Goal: Information Seeking & Learning: Learn about a topic

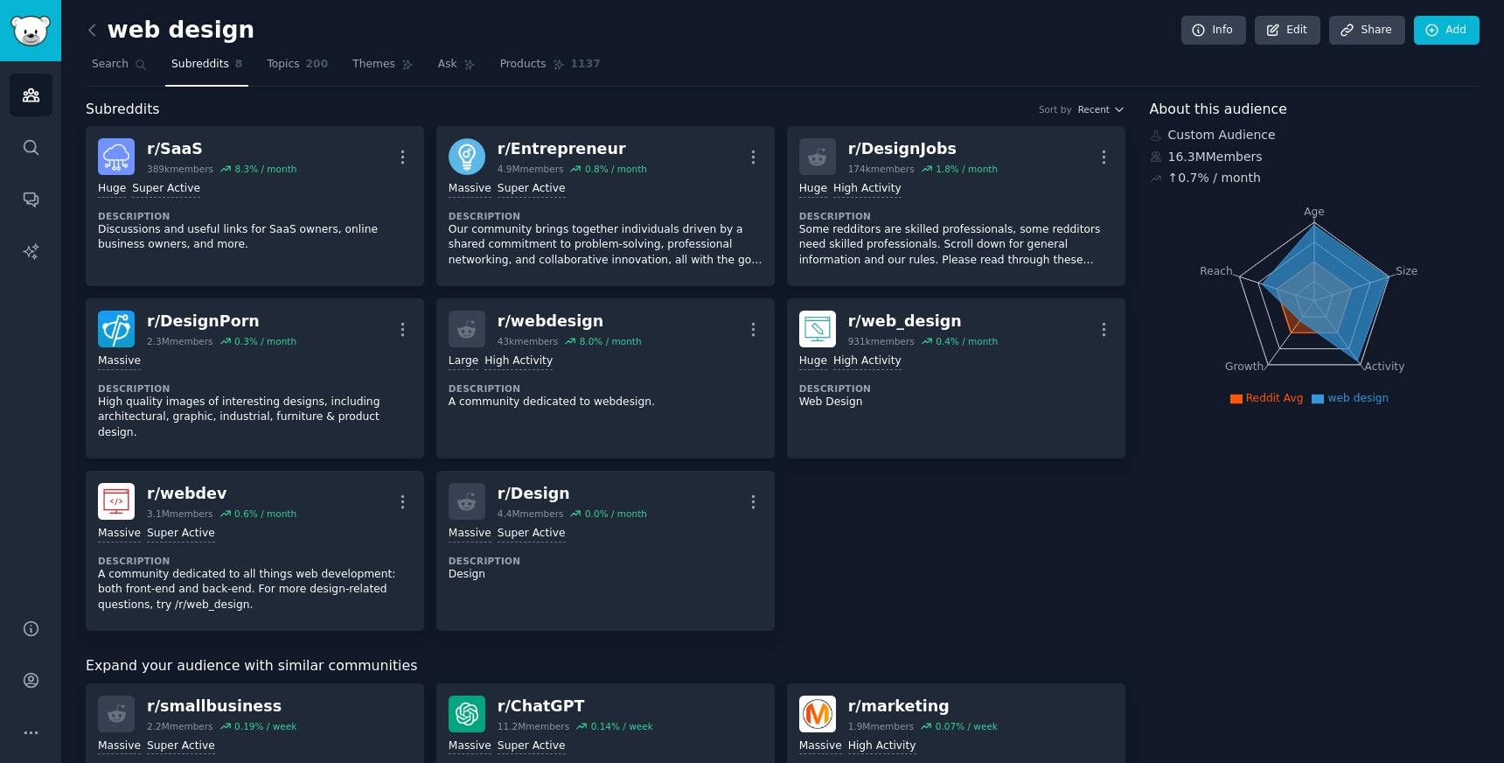
scroll to position [534, 0]
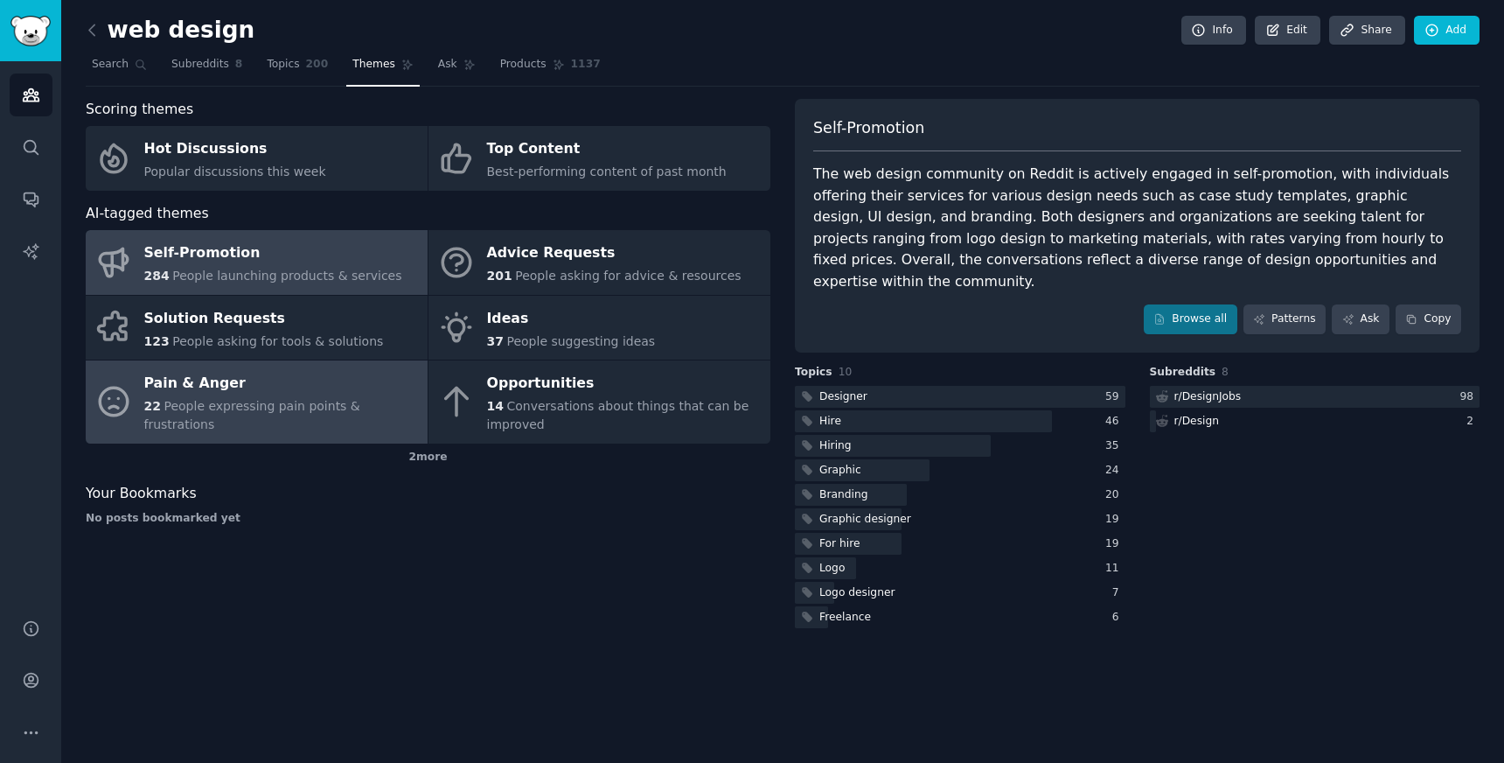
click at [287, 415] on span "People expressing pain points & frustrations" at bounding box center [252, 415] width 216 height 32
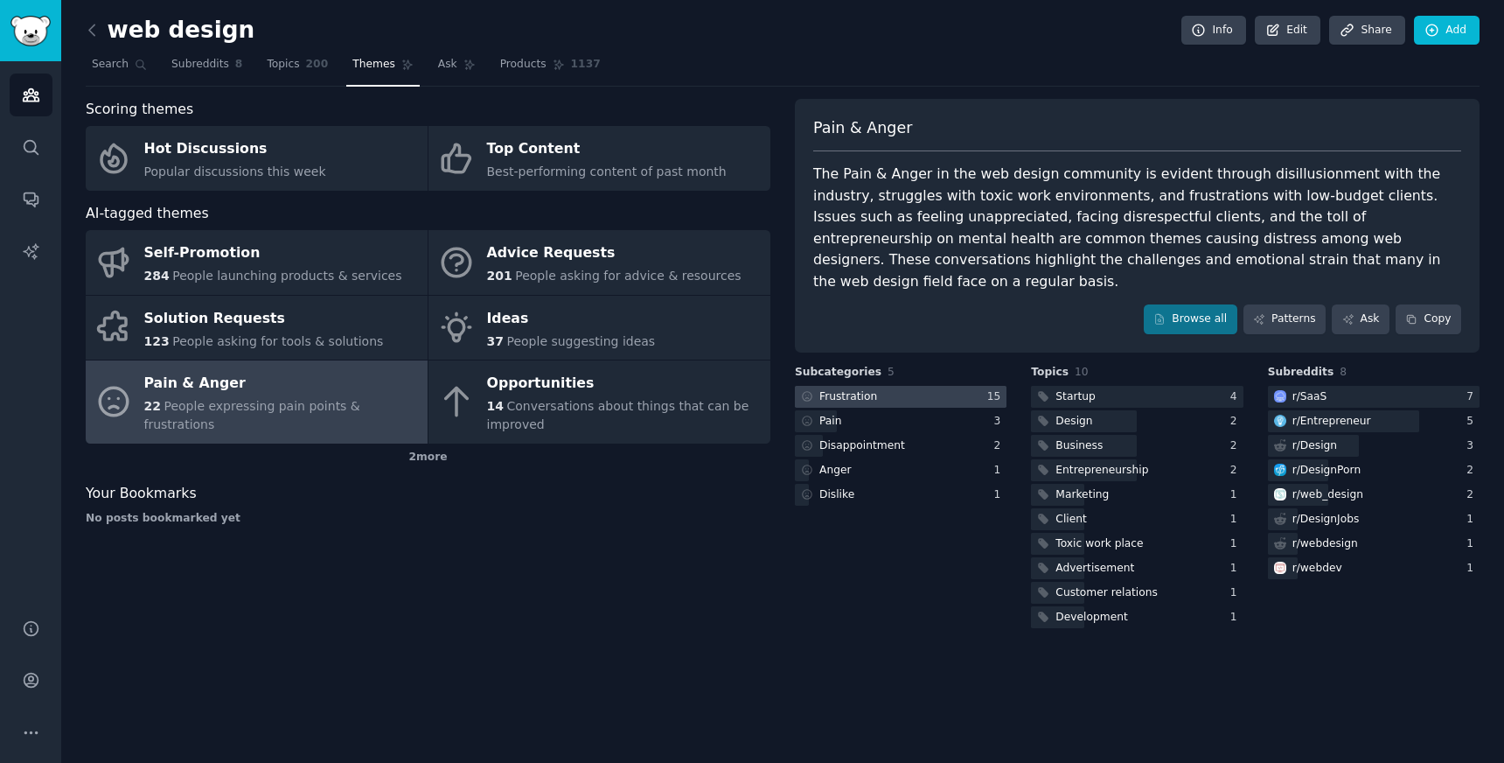
click at [877, 386] on div at bounding box center [901, 397] width 212 height 22
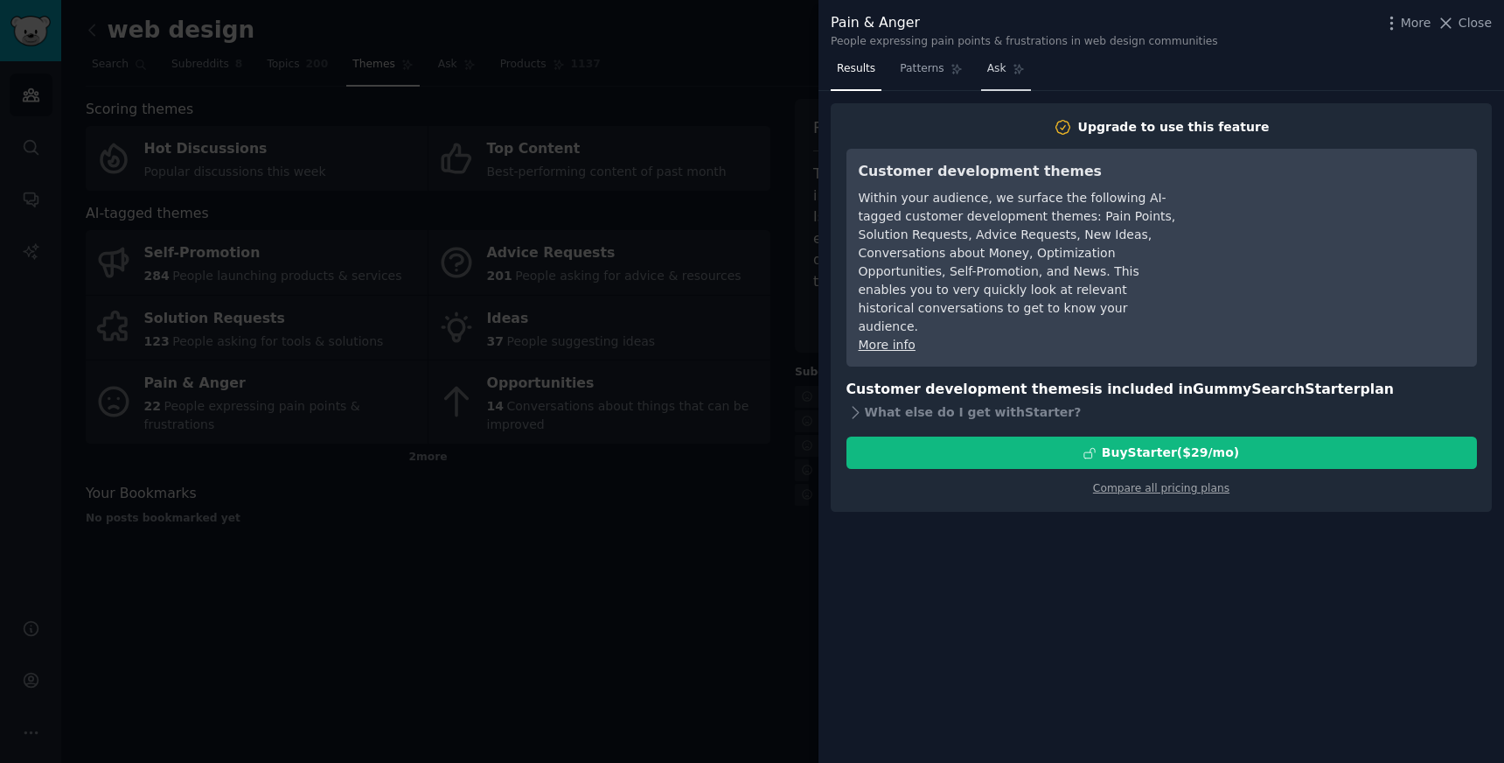
click at [997, 69] on span "Ask" at bounding box center [996, 69] width 19 height 16
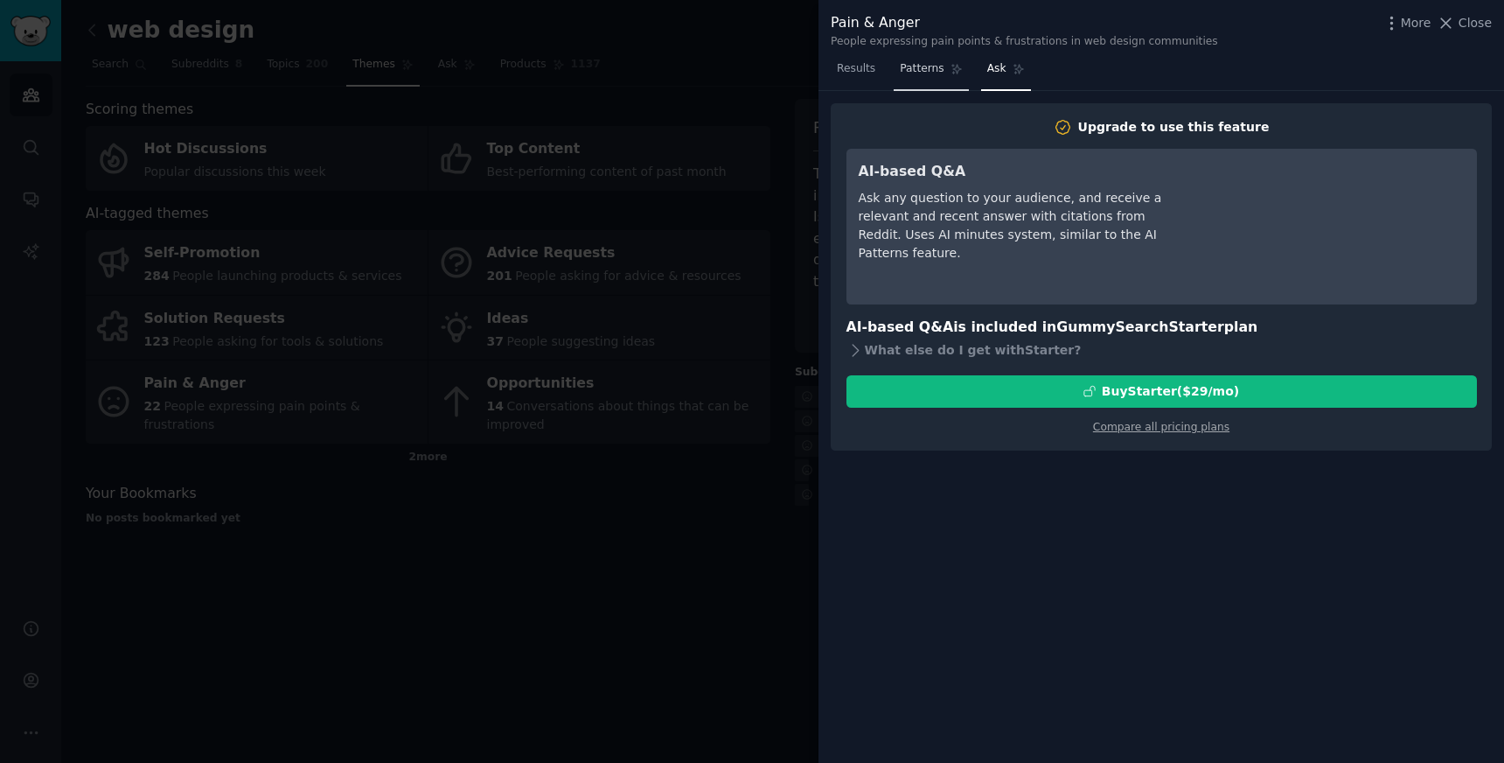
click at [937, 68] on span "Patterns" at bounding box center [922, 69] width 44 height 16
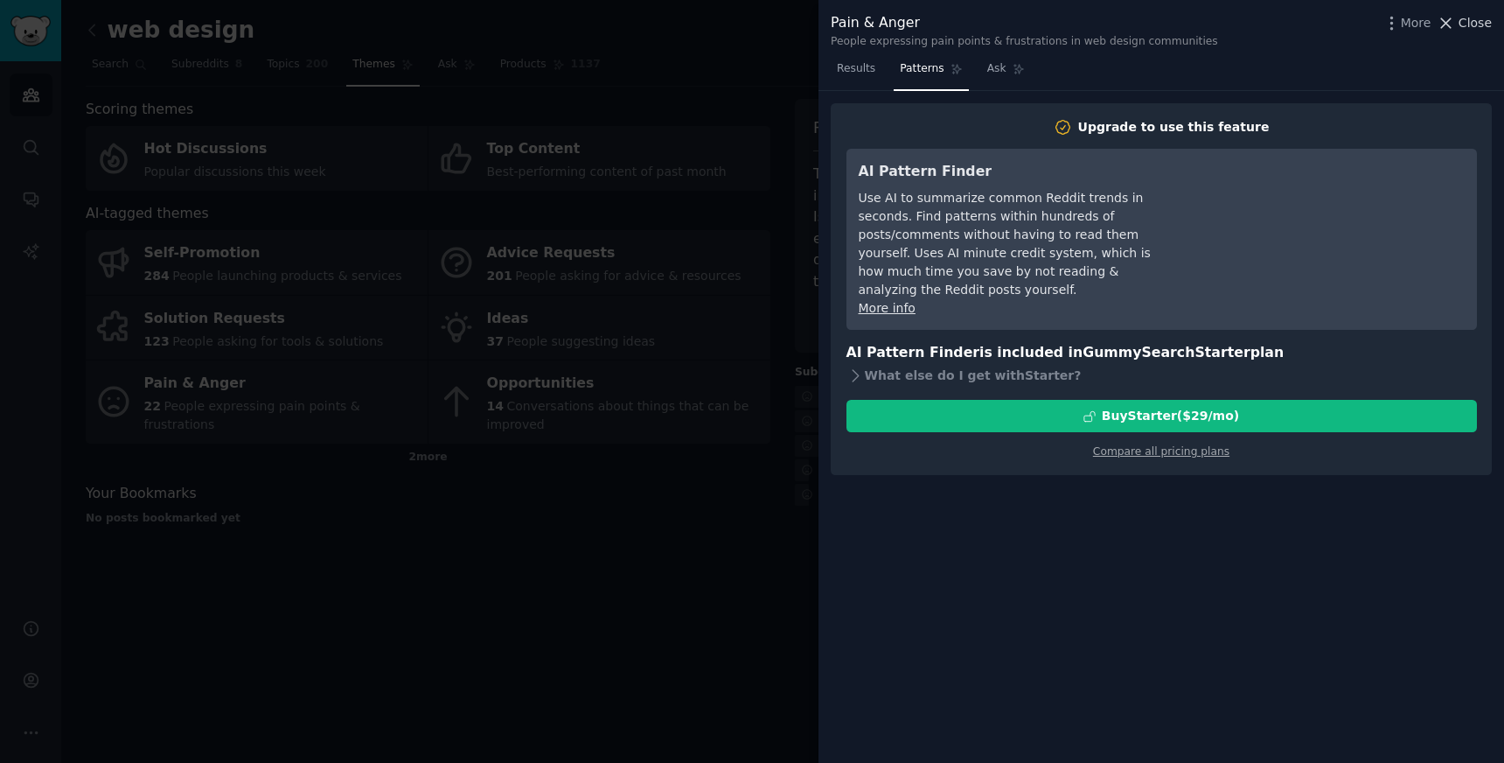
click at [1464, 16] on span "Close" at bounding box center [1475, 23] width 33 height 18
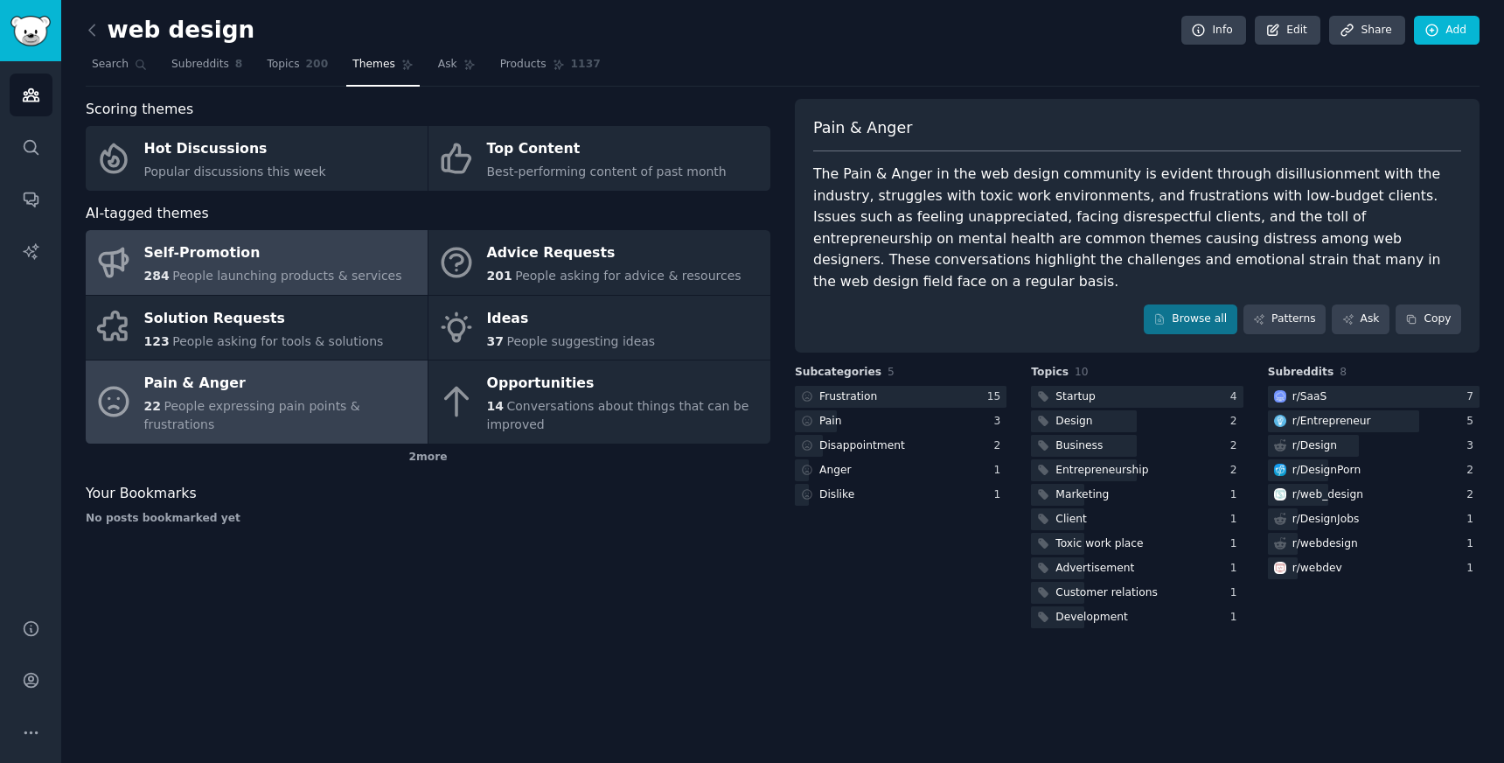
click at [344, 272] on span "People launching products & services" at bounding box center [286, 276] width 229 height 14
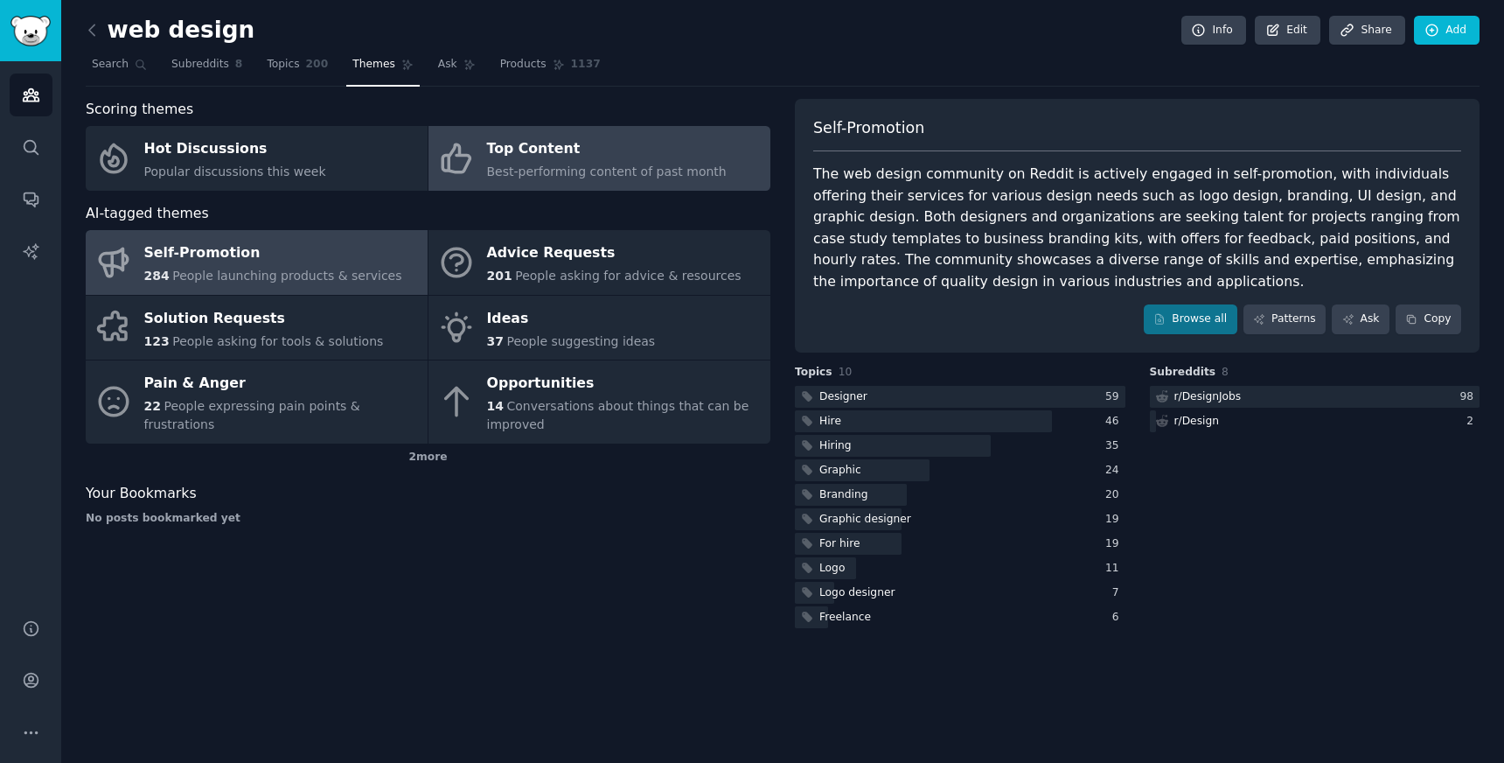
click at [566, 186] on link "Top Content Best-performing content of past month" at bounding box center [600, 158] width 342 height 65
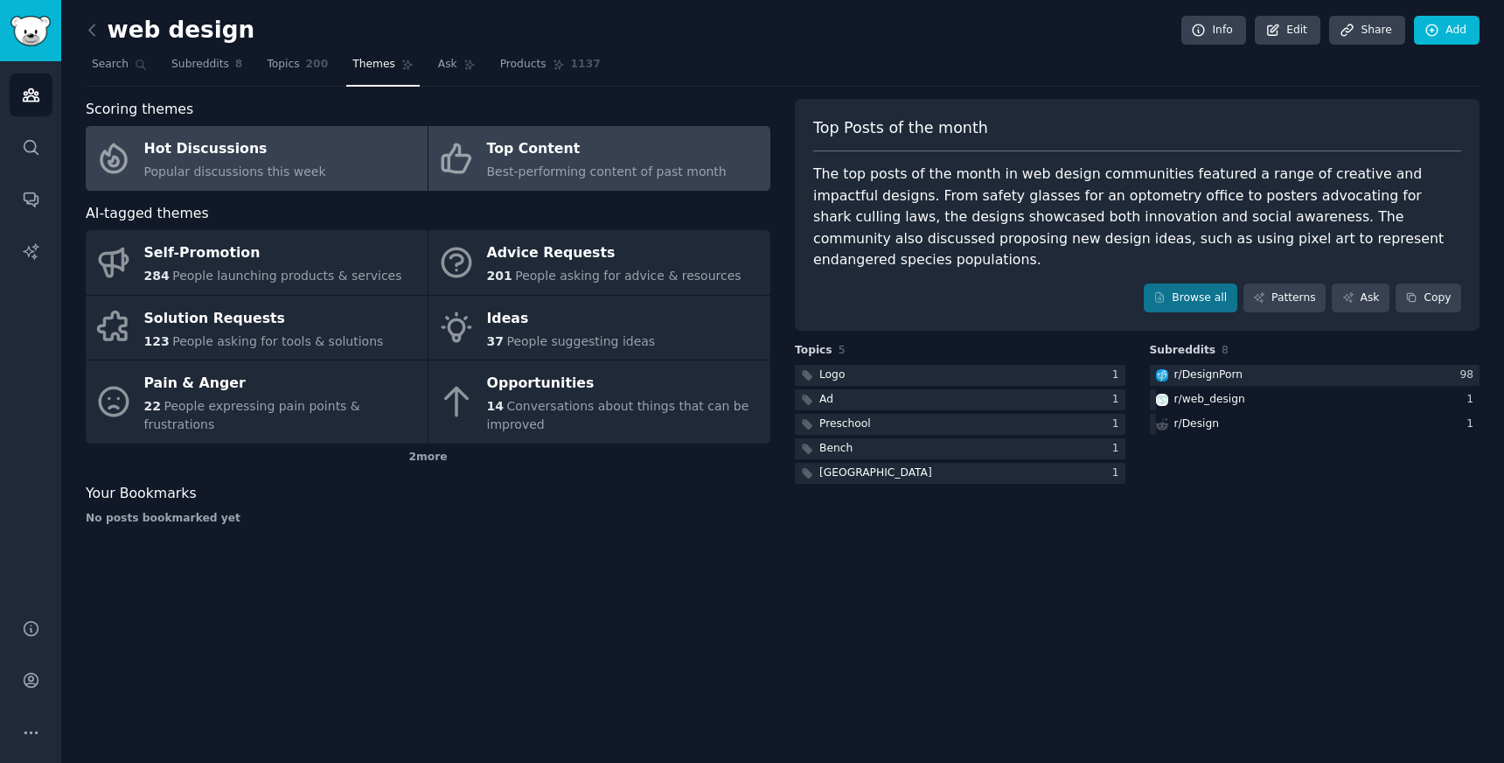
click at [349, 164] on link "Hot Discussions Popular discussions this week" at bounding box center [257, 158] width 342 height 65
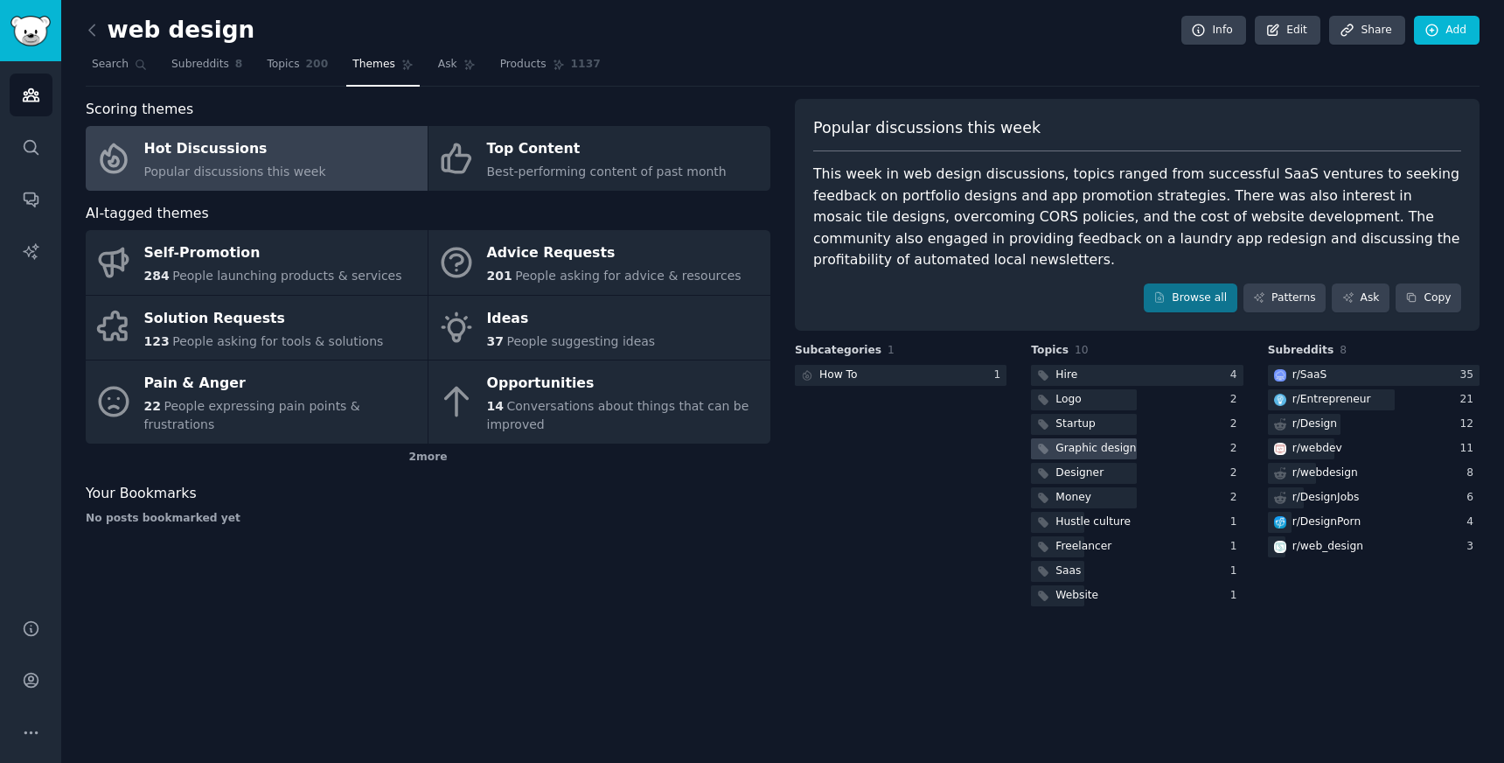
click at [1078, 454] on div "Graphic design" at bounding box center [1096, 449] width 80 height 16
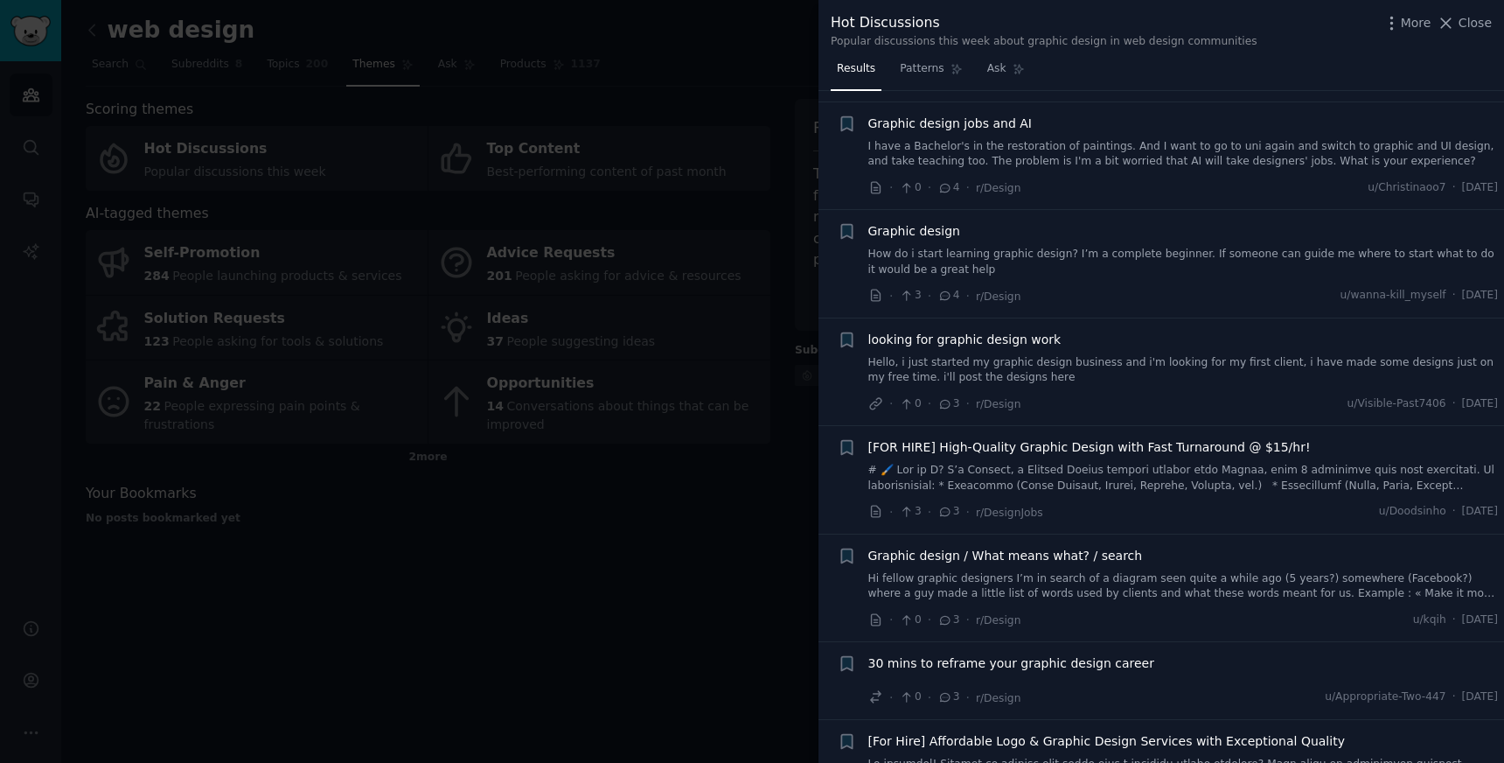
scroll to position [2870, 0]
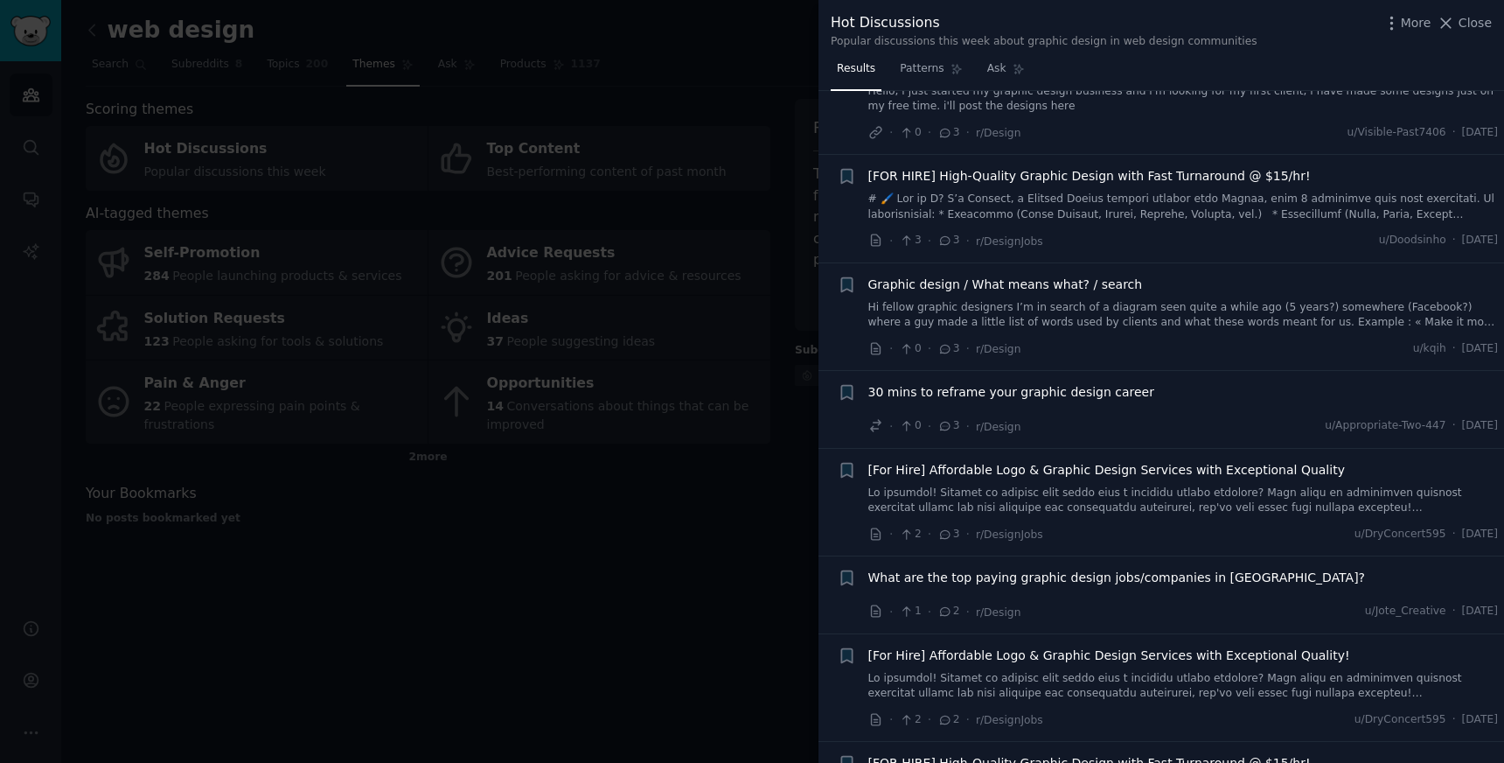
click at [417, 590] on div at bounding box center [752, 381] width 1504 height 763
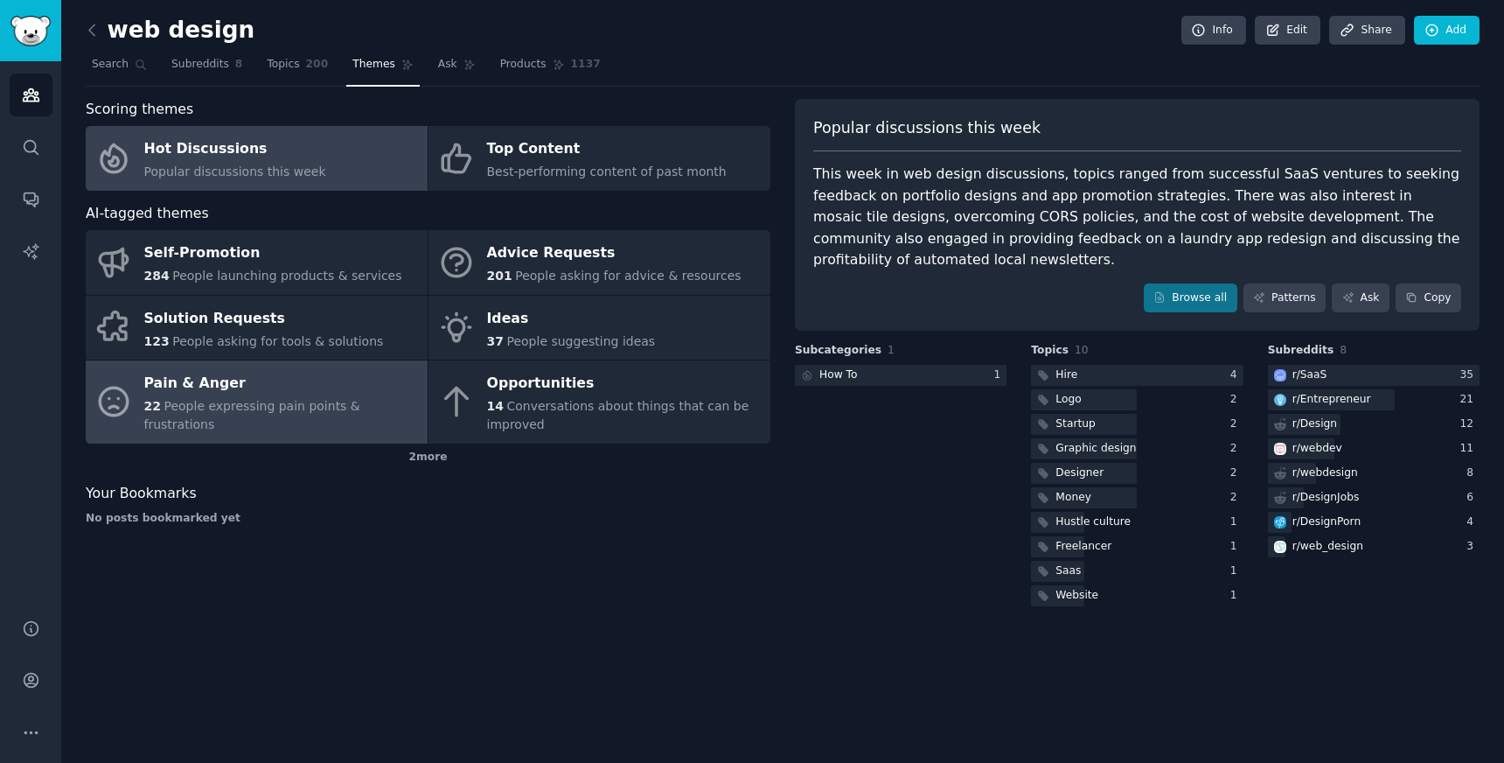
click at [319, 415] on span "People expressing pain points & frustrations" at bounding box center [252, 415] width 216 height 32
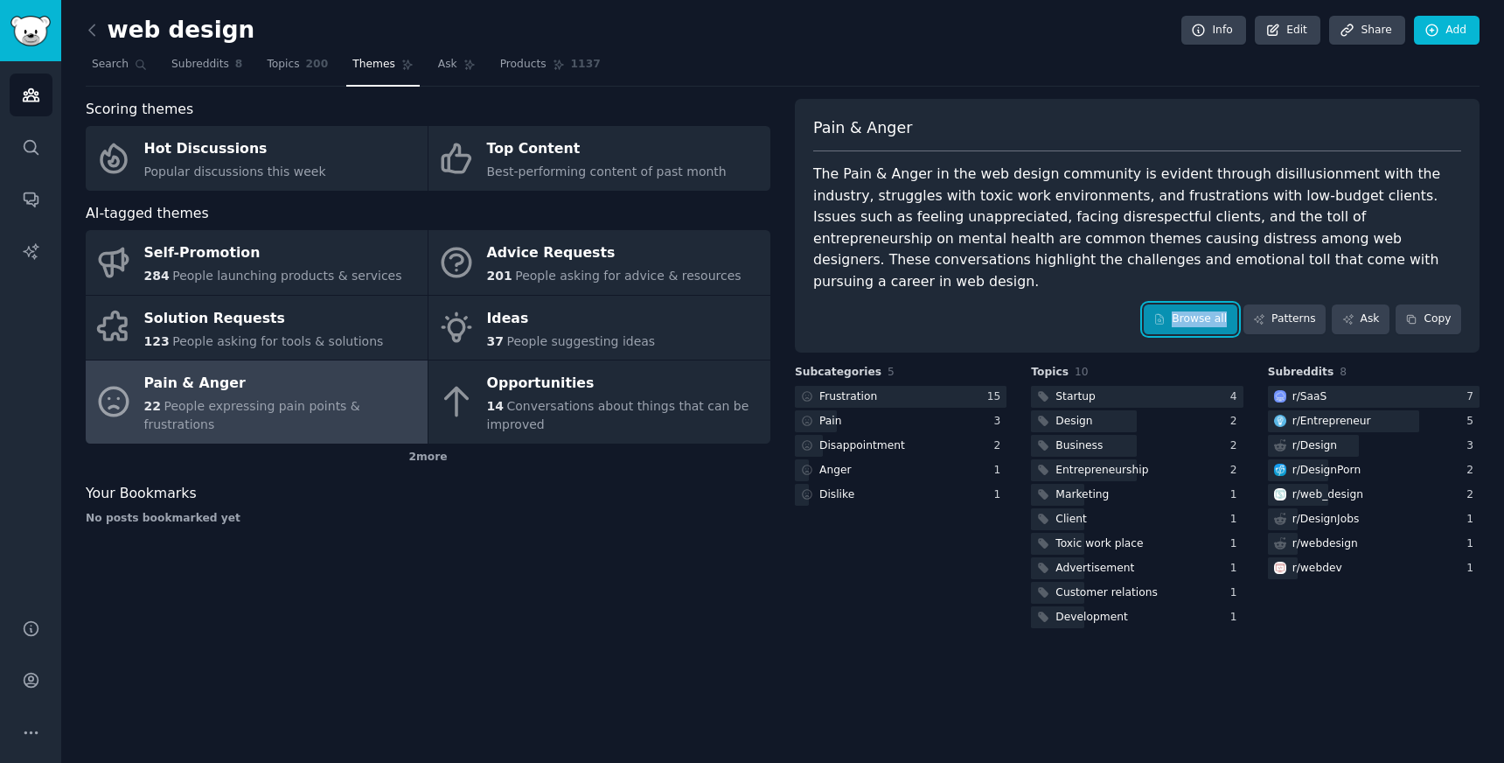
click at [1204, 304] on link "Browse all" at bounding box center [1191, 319] width 94 height 30
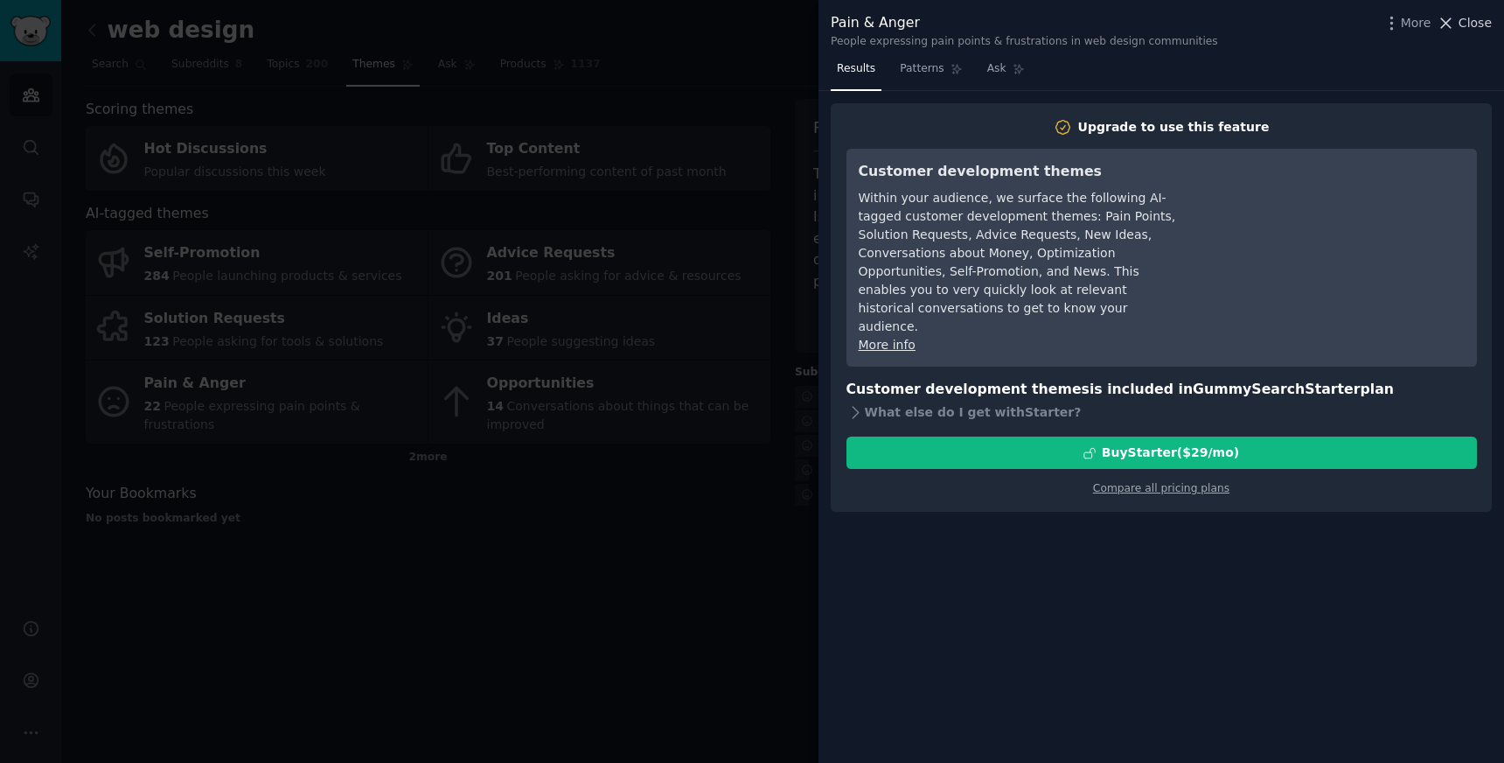
click at [1484, 19] on span "Close" at bounding box center [1475, 23] width 33 height 18
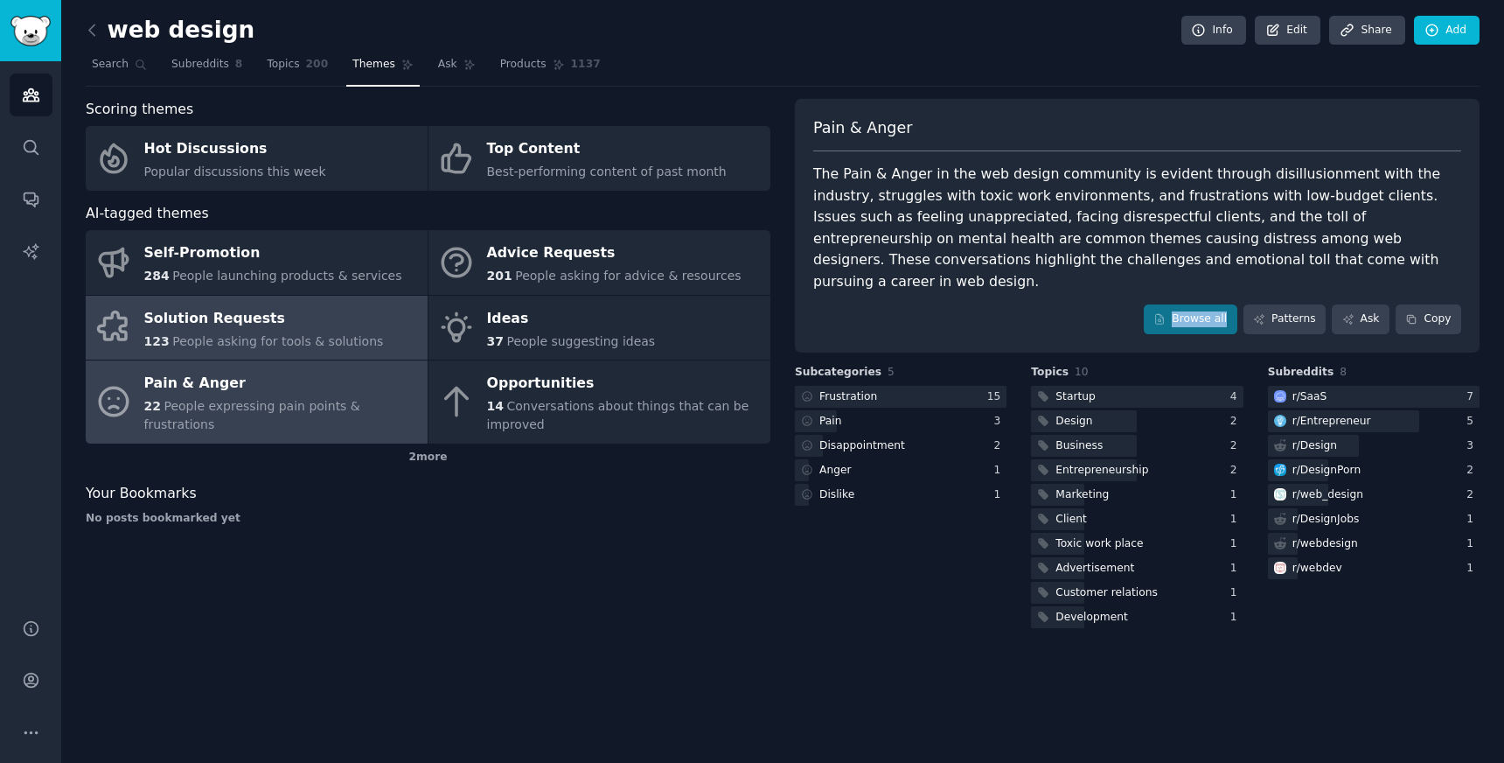
click at [365, 320] on link "Solution Requests 123 People asking for tools & solutions" at bounding box center [257, 328] width 342 height 65
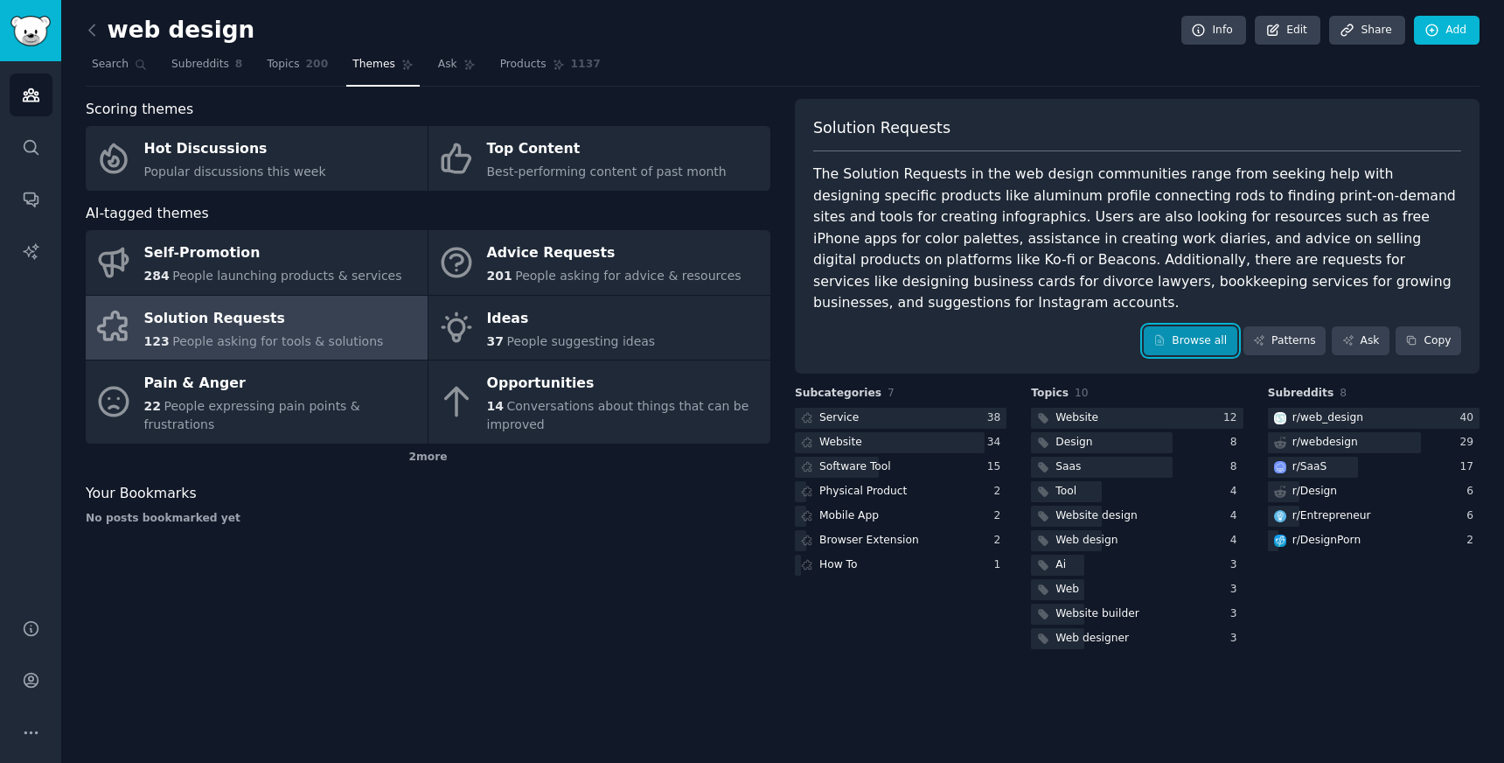
click at [1212, 326] on link "Browse all" at bounding box center [1191, 341] width 94 height 30
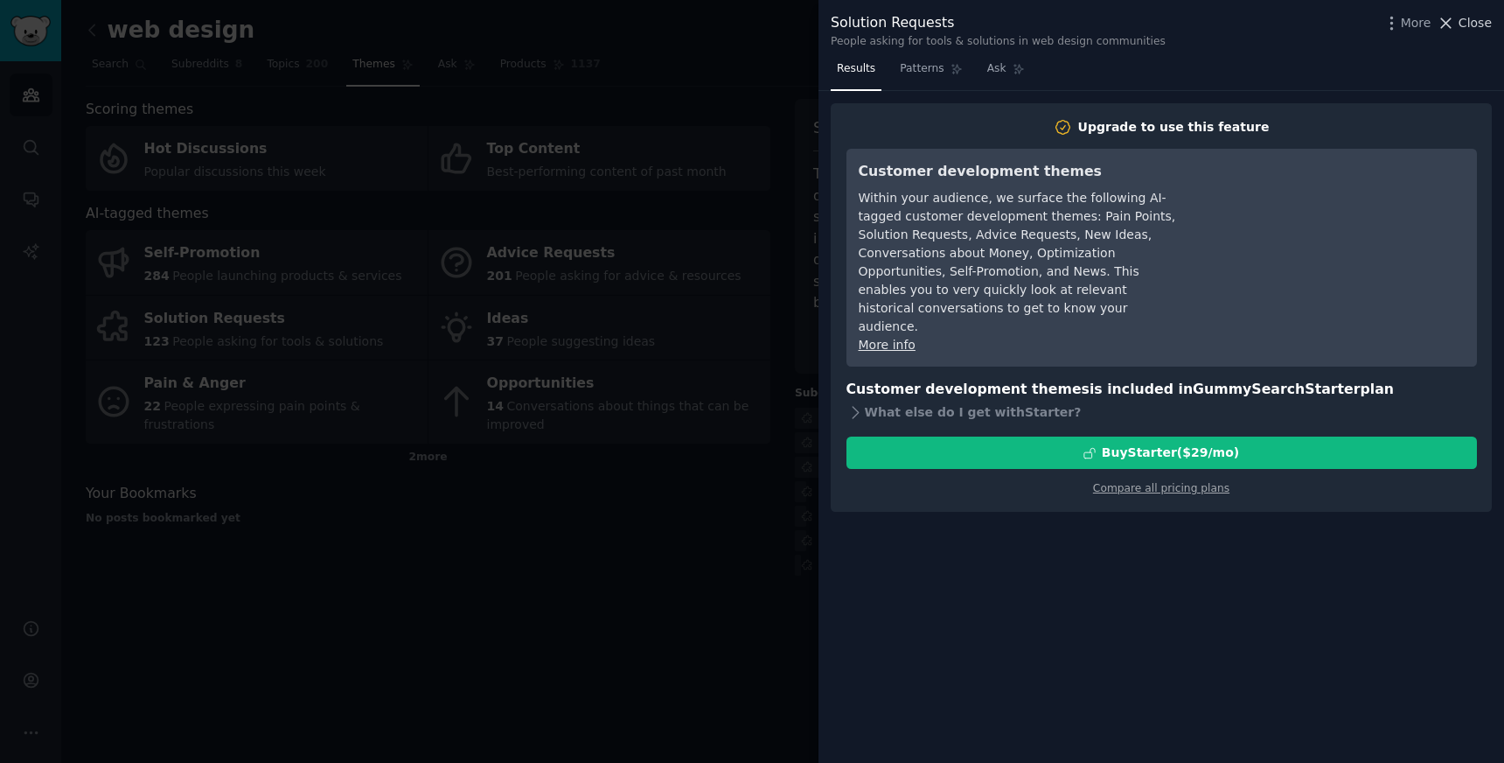
click at [1469, 28] on span "Close" at bounding box center [1475, 23] width 33 height 18
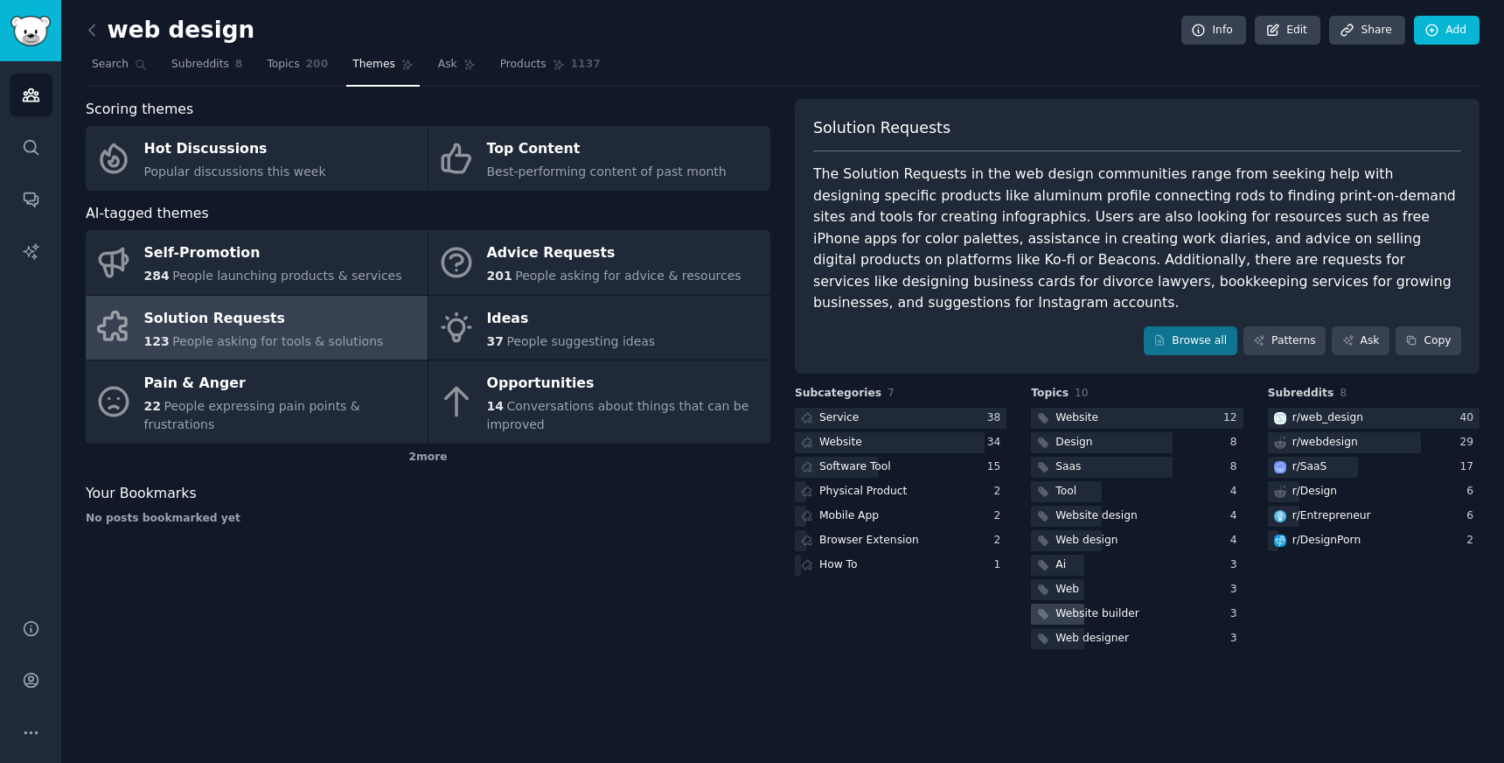
click at [1117, 606] on div "Website builder" at bounding box center [1097, 614] width 83 height 16
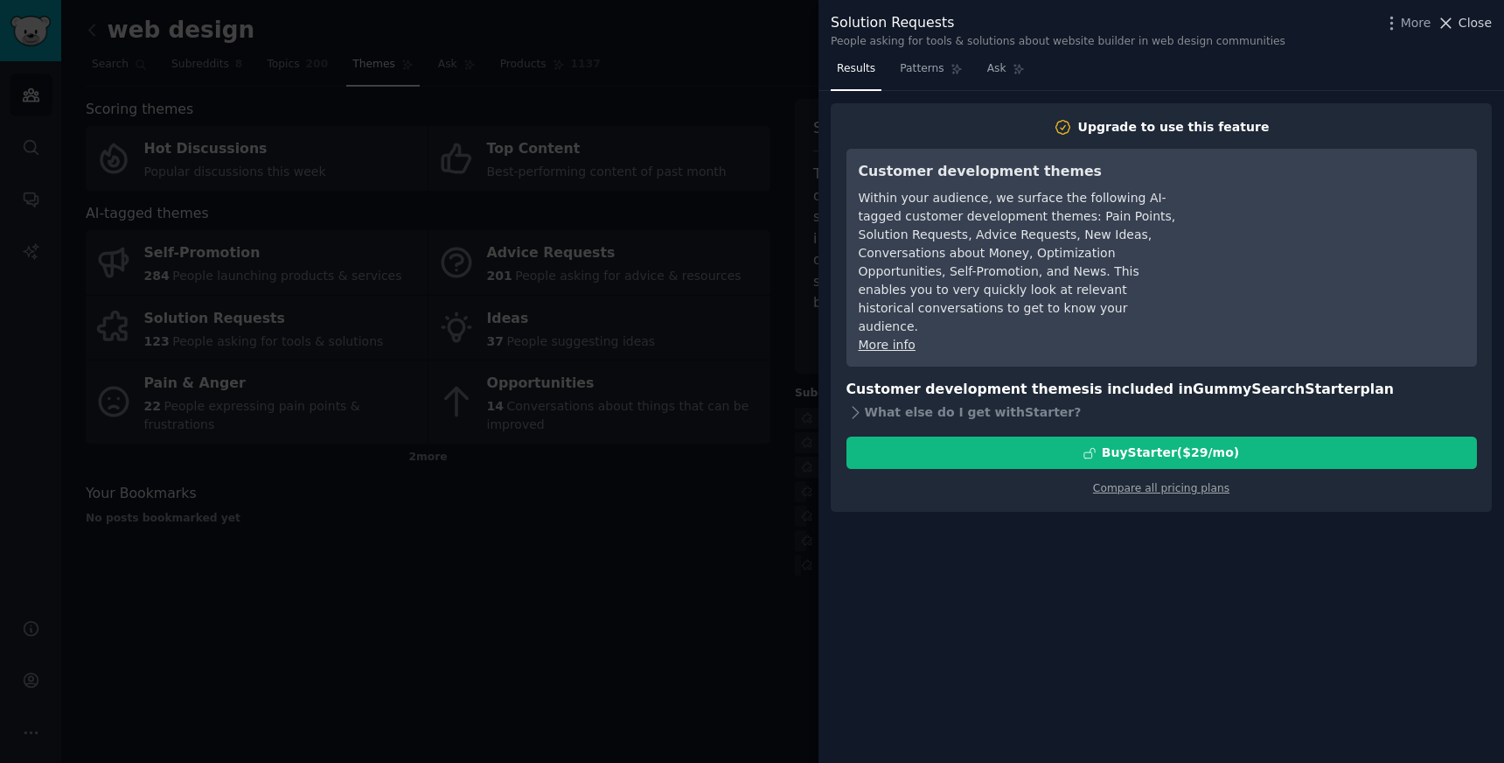
click at [1466, 23] on span "Close" at bounding box center [1475, 23] width 33 height 18
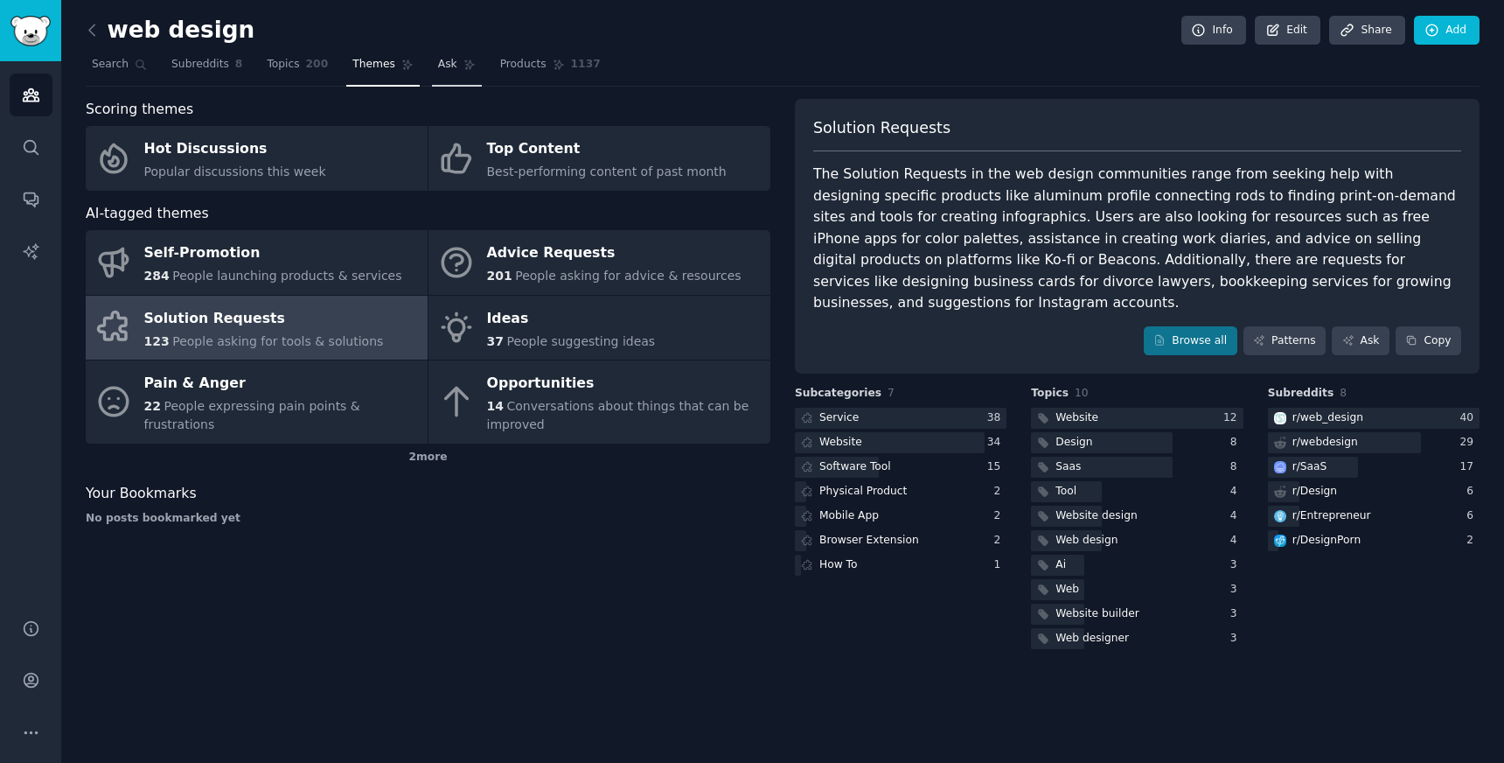
click at [447, 66] on span "Ask" at bounding box center [447, 65] width 19 height 16
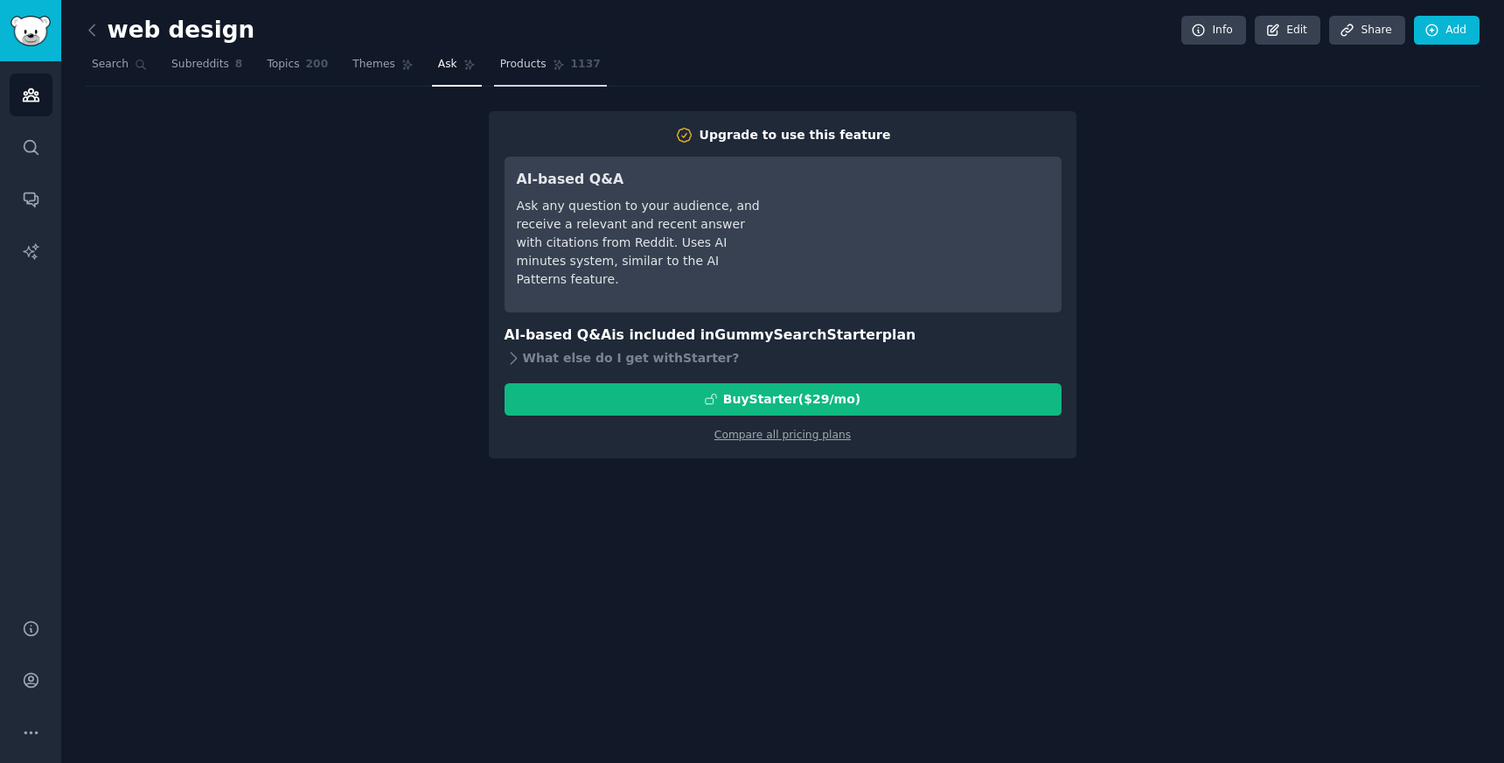
click at [546, 66] on link "Products 1137" at bounding box center [550, 69] width 113 height 36
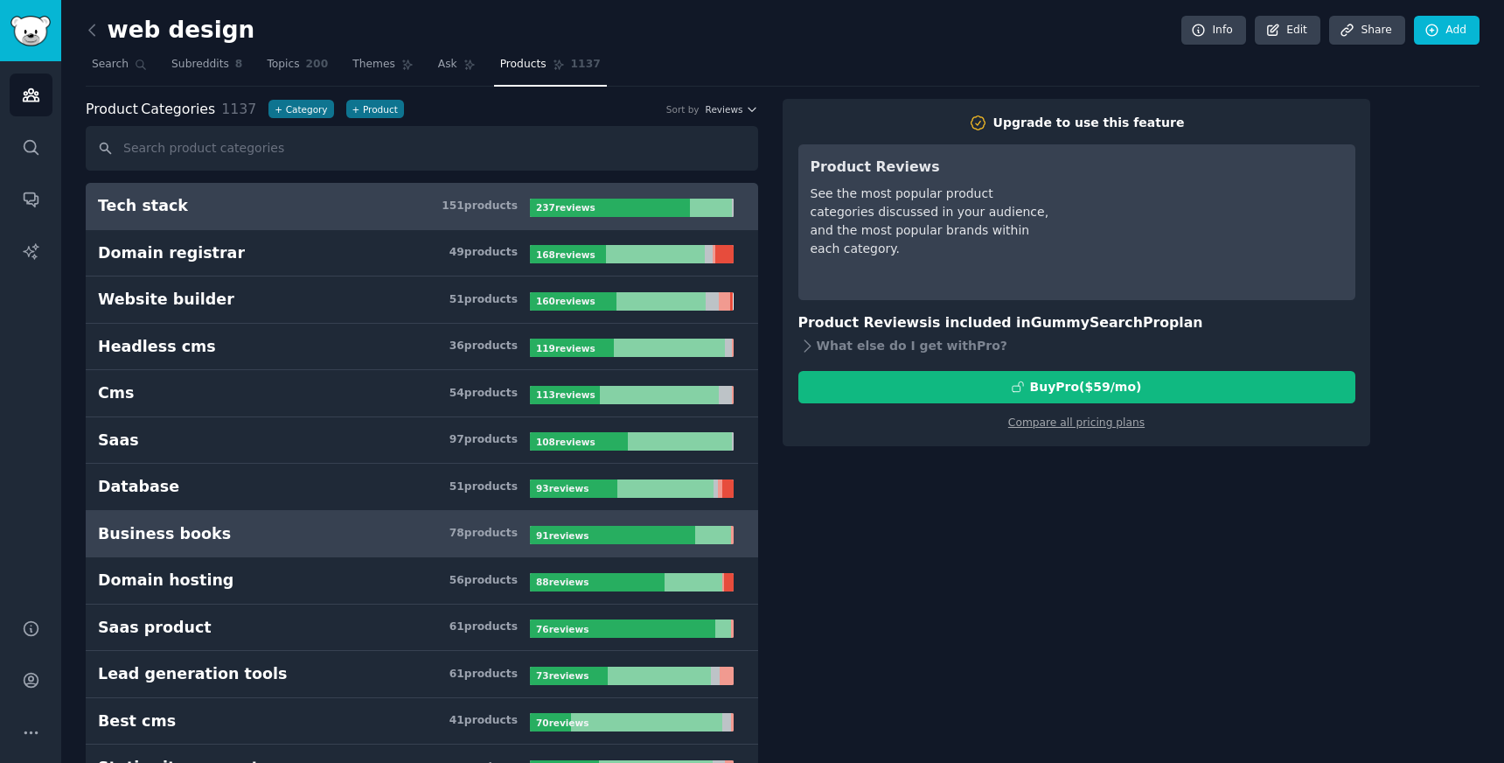
click at [345, 515] on link "Business books 78 product s 91 review s" at bounding box center [422, 534] width 673 height 47
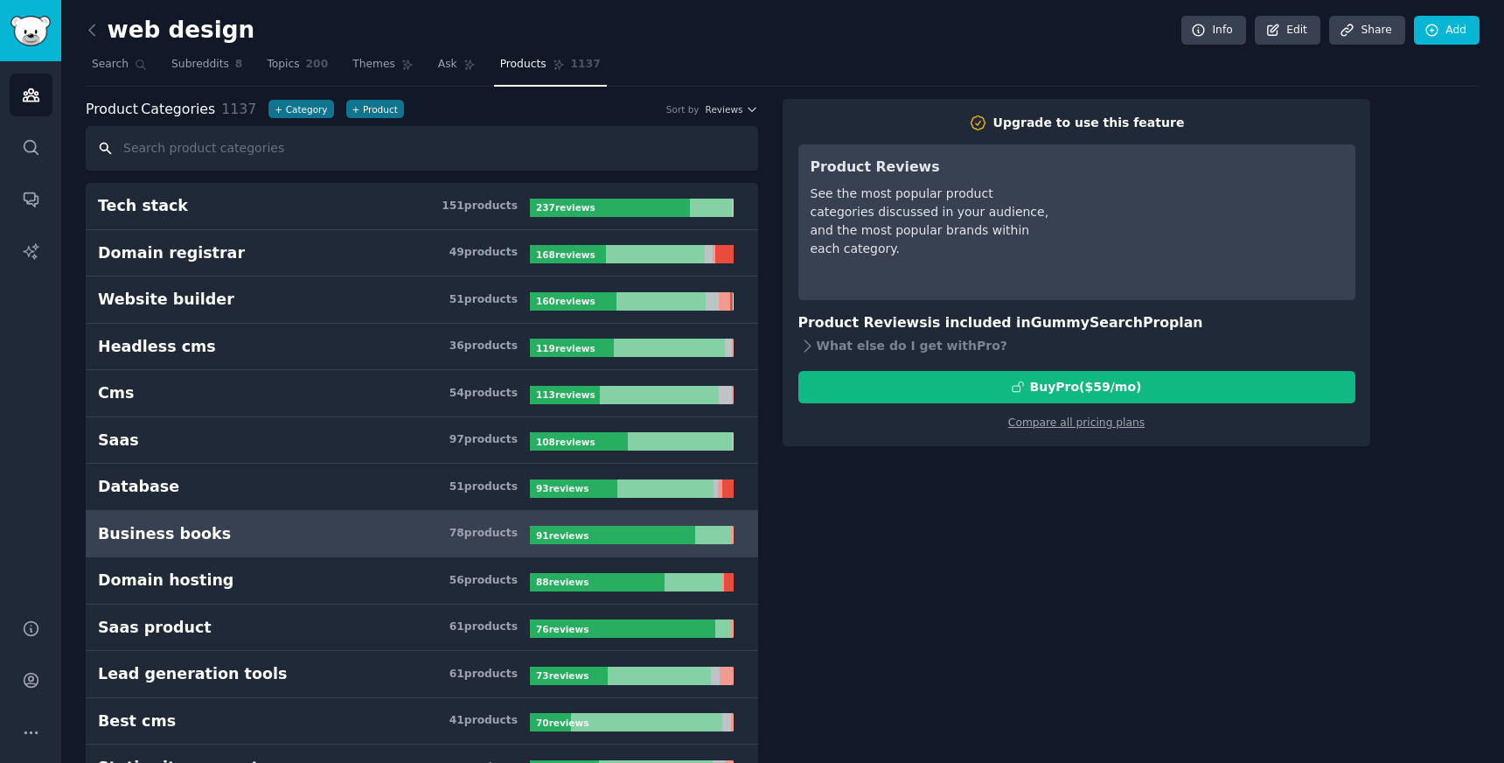
click at [301, 157] on input "text" at bounding box center [422, 148] width 673 height 45
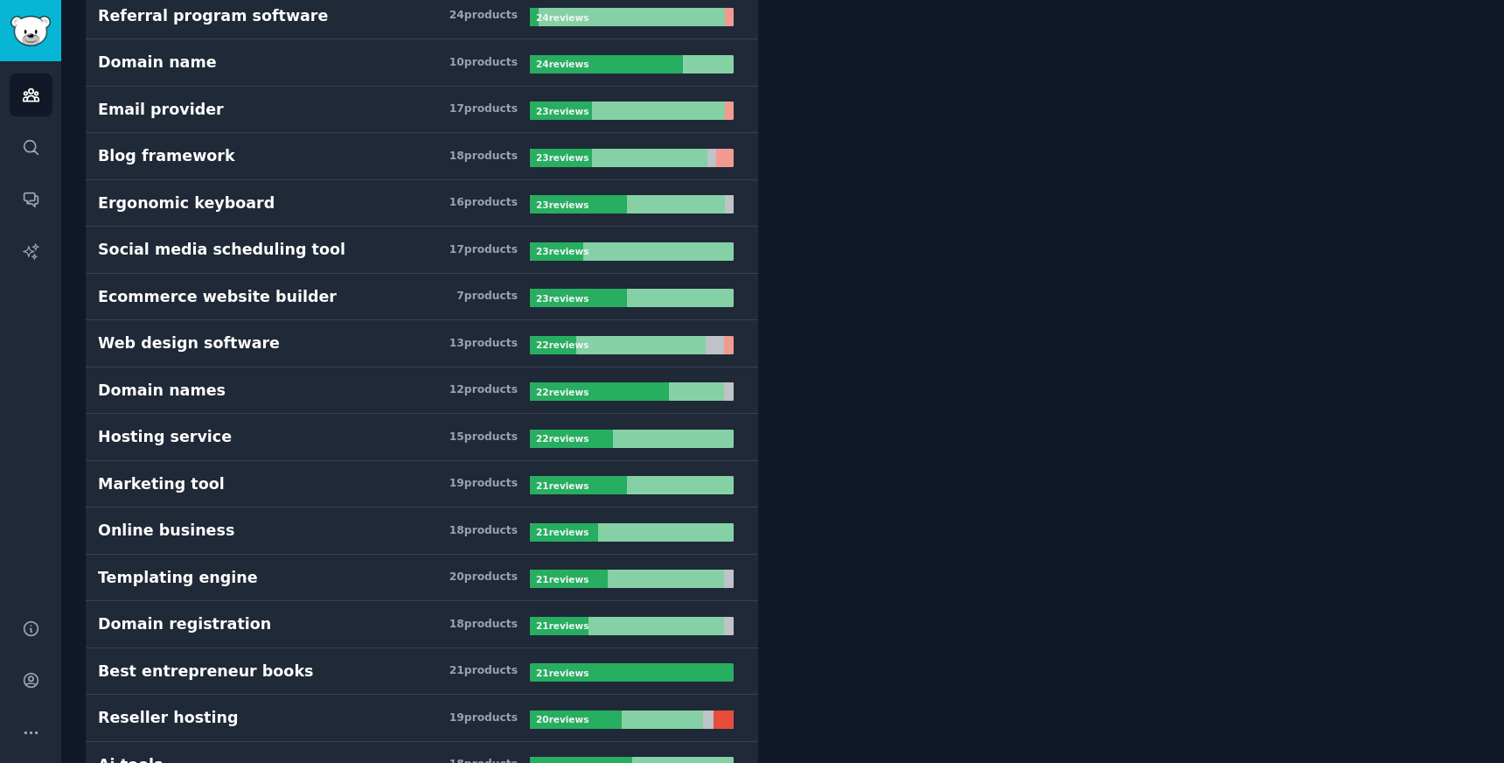
scroll to position [3037, 0]
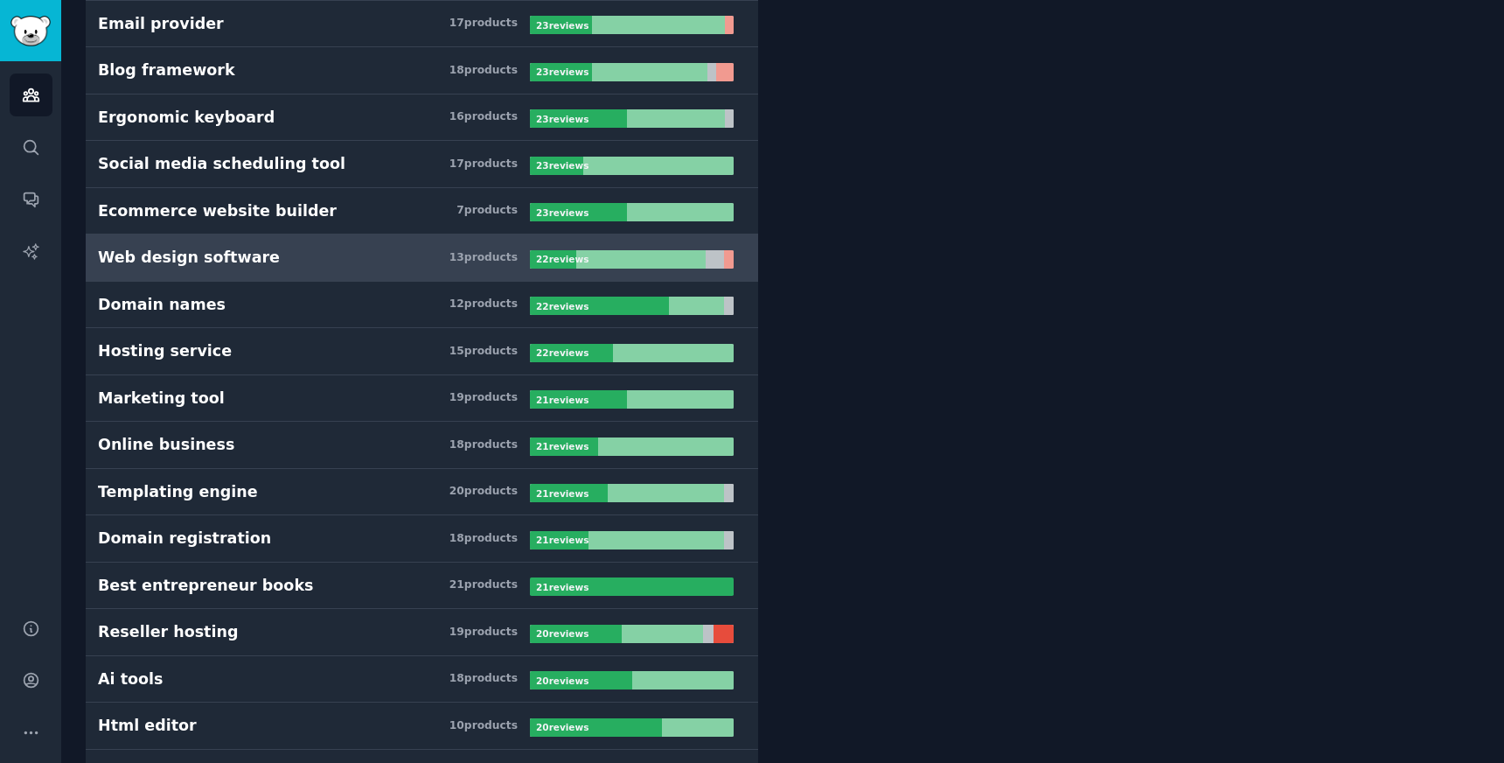
click at [311, 260] on h3 "Web design software 13 product s" at bounding box center [314, 258] width 432 height 22
click at [641, 262] on div at bounding box center [640, 259] width 129 height 18
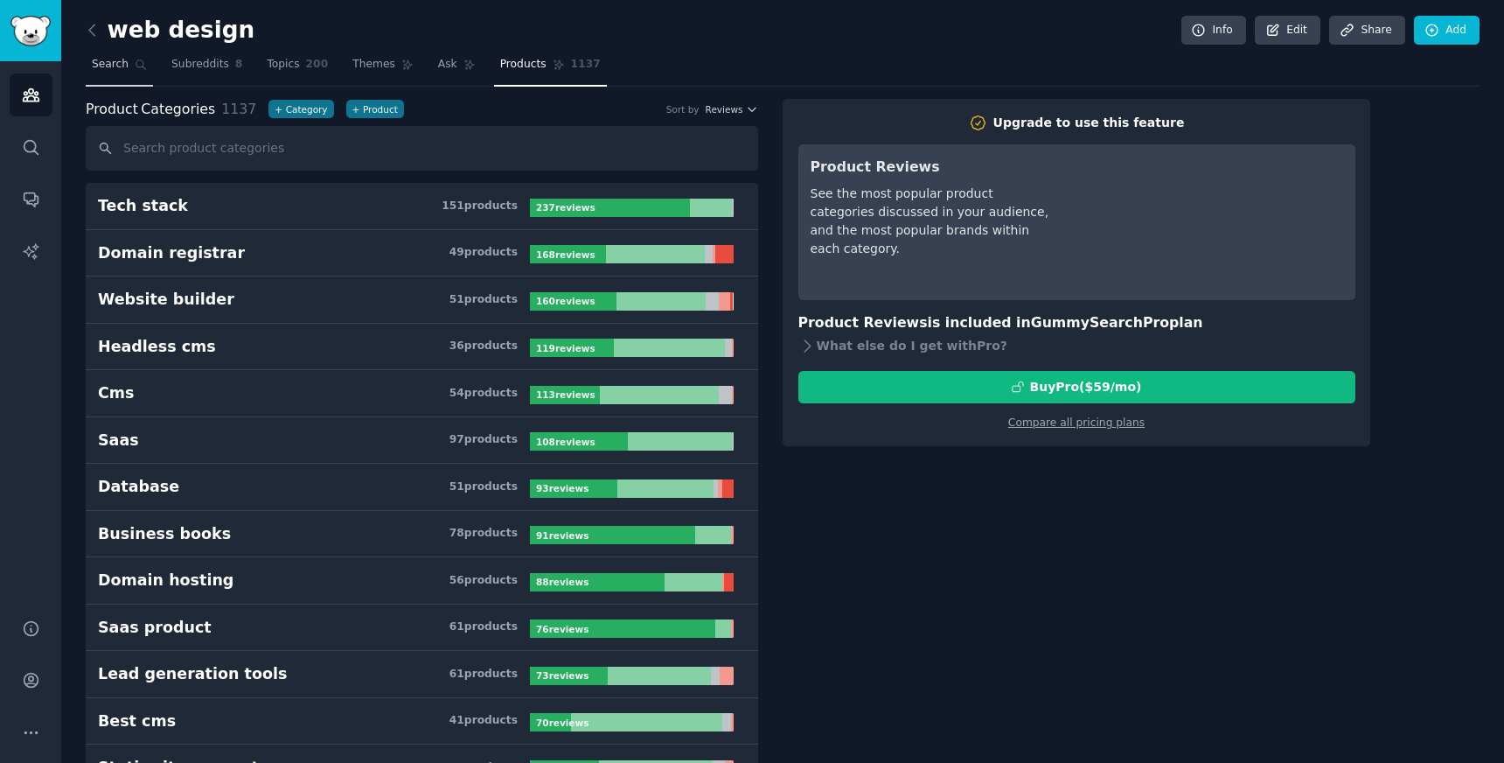
click at [122, 60] on span "Search" at bounding box center [110, 65] width 37 height 16
